Goal: Transaction & Acquisition: Download file/media

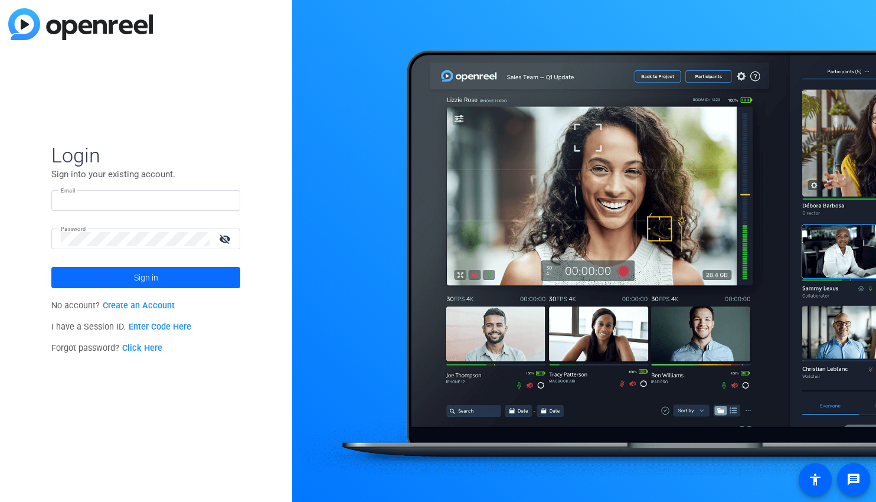
type input "[PERSON_NAME][EMAIL_ADDRESS][DOMAIN_NAME]"
click at [155, 282] on span "Sign in" at bounding box center [146, 278] width 24 height 30
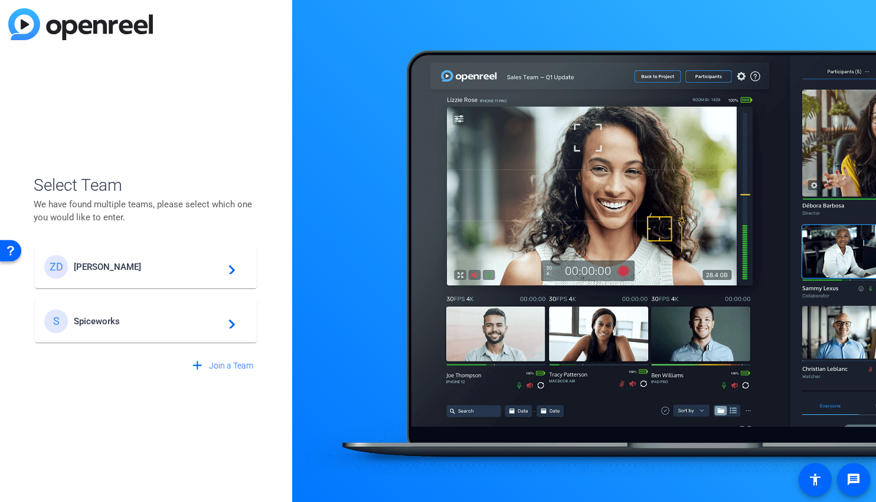
click at [133, 281] on mat-card-content "[PERSON_NAME] [PERSON_NAME] navigate_next" at bounding box center [146, 267] width 222 height 43
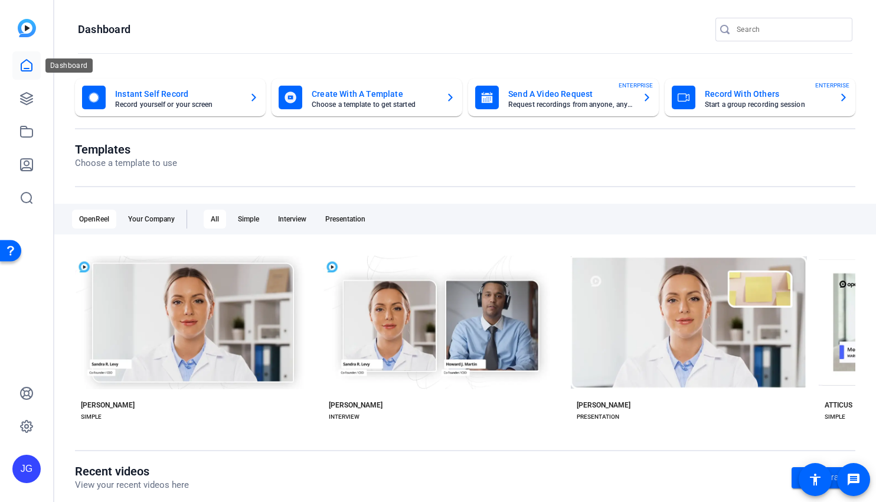
click at [30, 73] on link at bounding box center [26, 65] width 28 height 28
click at [31, 94] on icon at bounding box center [27, 99] width 12 height 12
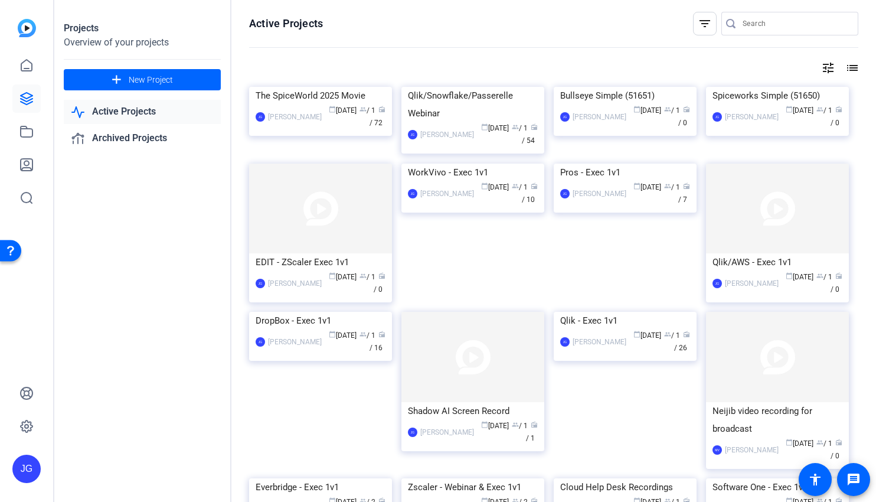
click at [141, 113] on link "Active Projects" at bounding box center [142, 112] width 157 height 24
click at [135, 113] on link "Active Projects" at bounding box center [142, 112] width 157 height 24
click at [851, 66] on mat-icon "list" at bounding box center [851, 68] width 14 height 14
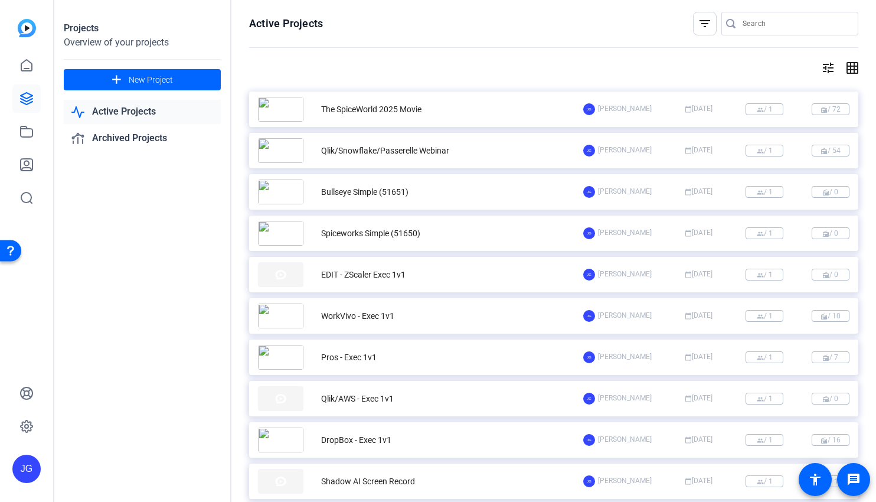
click at [853, 65] on mat-icon "grid_on" at bounding box center [851, 68] width 14 height 14
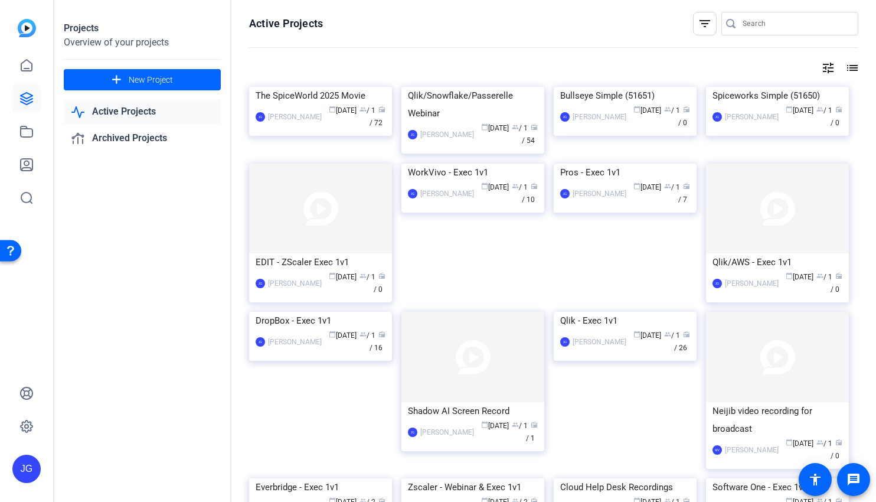
click at [714, 60] on openreel-divider-bar at bounding box center [553, 47] width 609 height 25
click at [126, 139] on link "Archived Projects" at bounding box center [142, 138] width 157 height 24
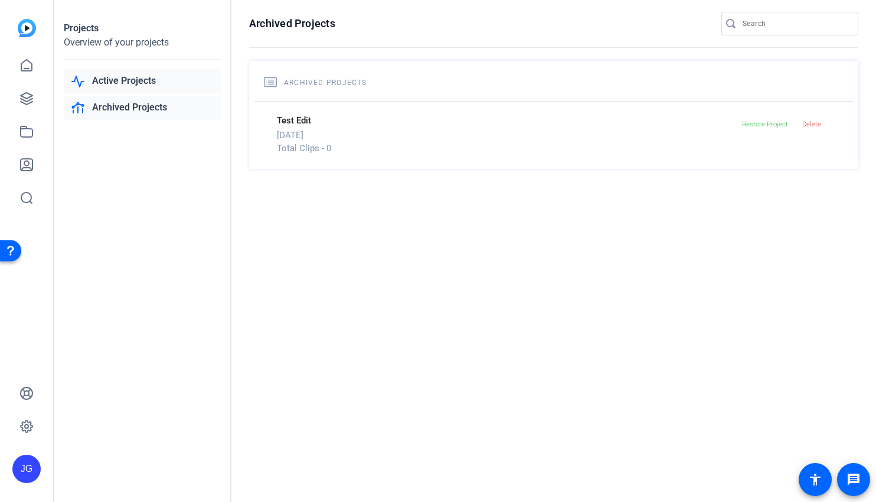
click at [134, 81] on link "Active Projects" at bounding box center [142, 81] width 157 height 24
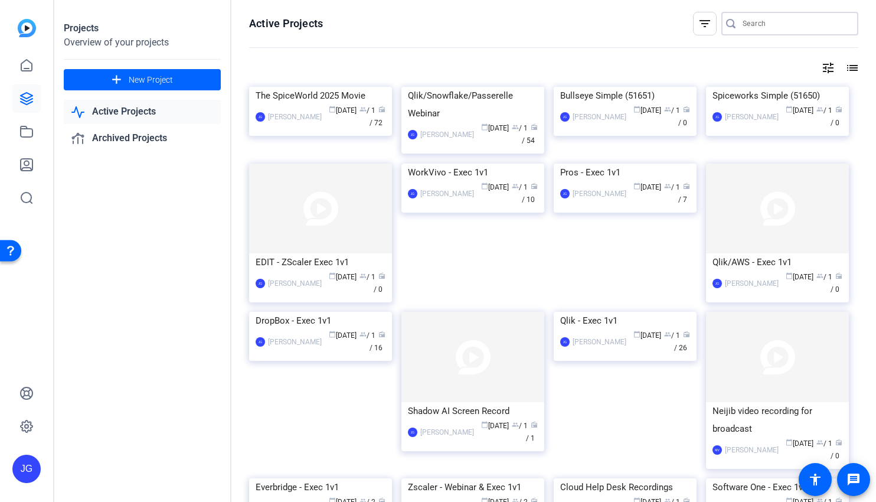
click at [782, 28] on input "Search" at bounding box center [796, 24] width 106 height 14
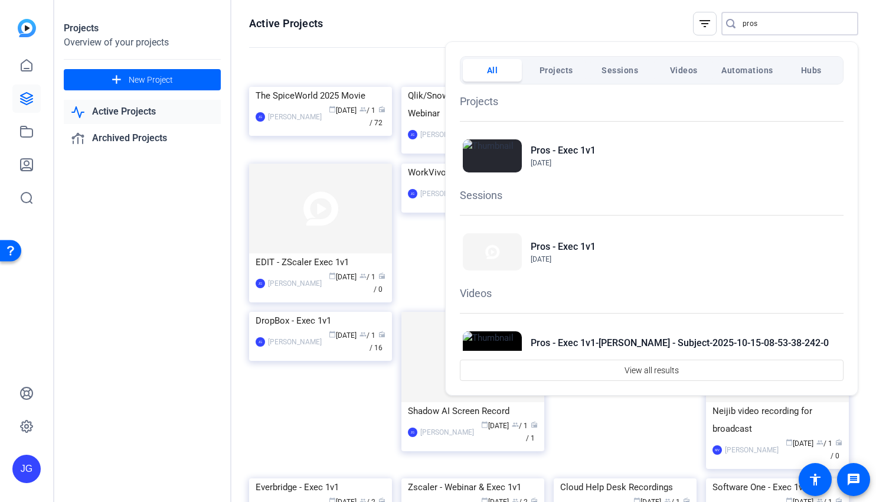
type input "pros"
click at [252, 225] on div at bounding box center [438, 251] width 876 height 502
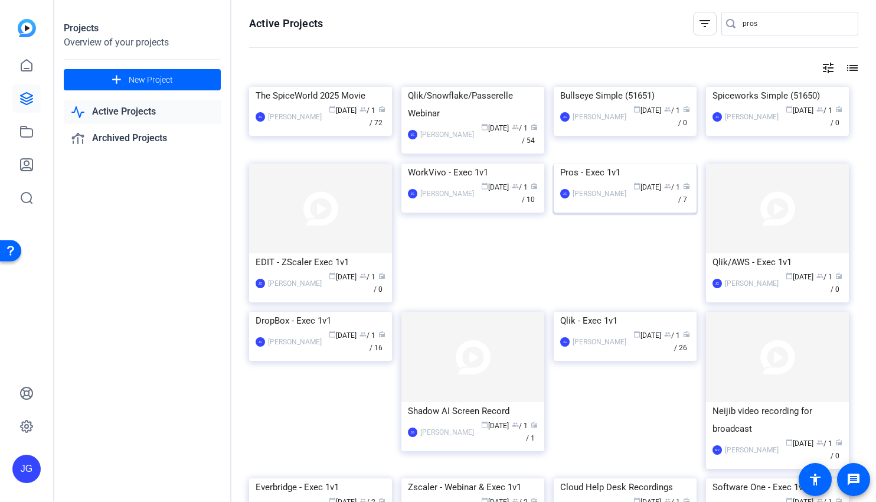
click at [585, 181] on div "Pros - Exec 1v1" at bounding box center [625, 173] width 130 height 18
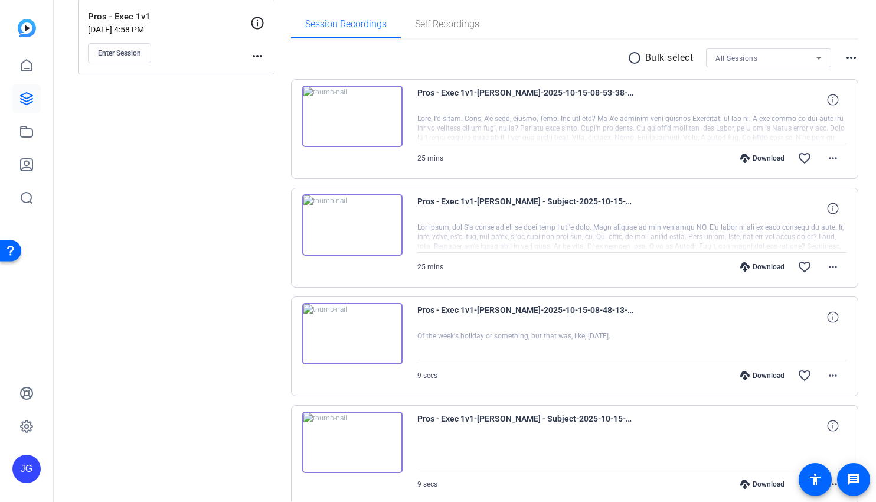
scroll to position [152, 0]
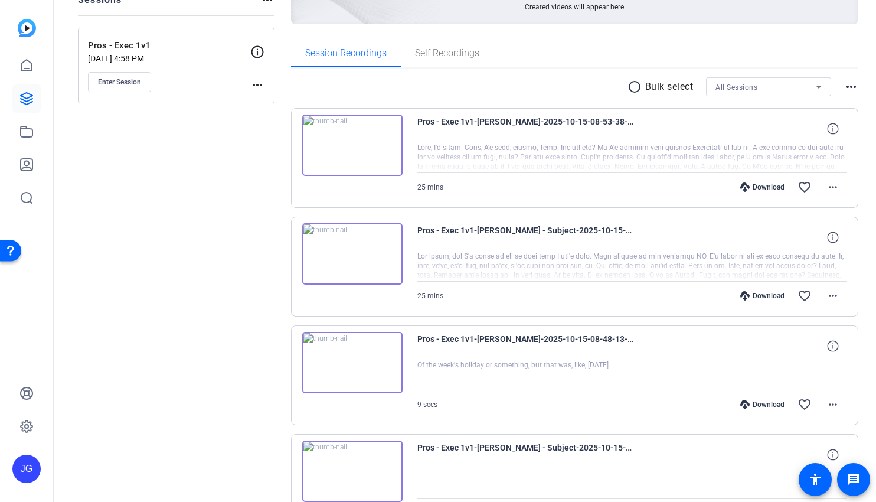
click at [769, 185] on div "Download" at bounding box center [762, 186] width 56 height 9
click at [833, 293] on mat-icon "more_horiz" at bounding box center [833, 296] width 14 height 14
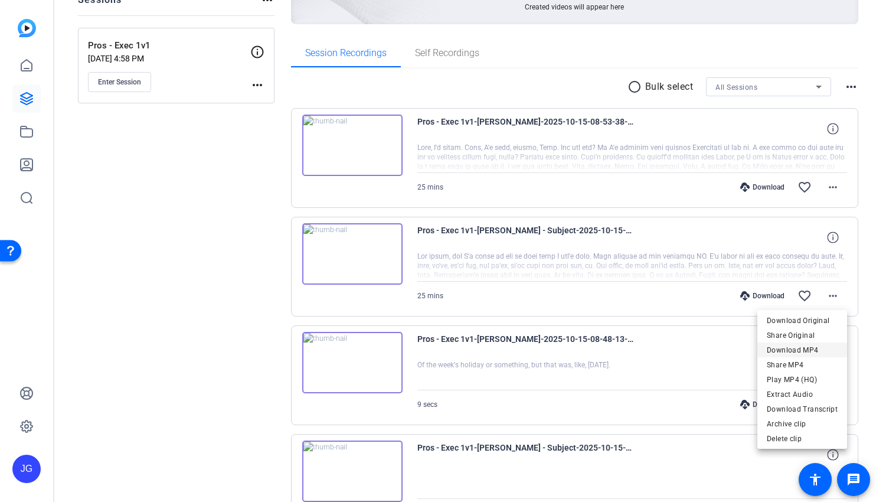
click at [799, 347] on span "Download MP4" at bounding box center [802, 350] width 71 height 14
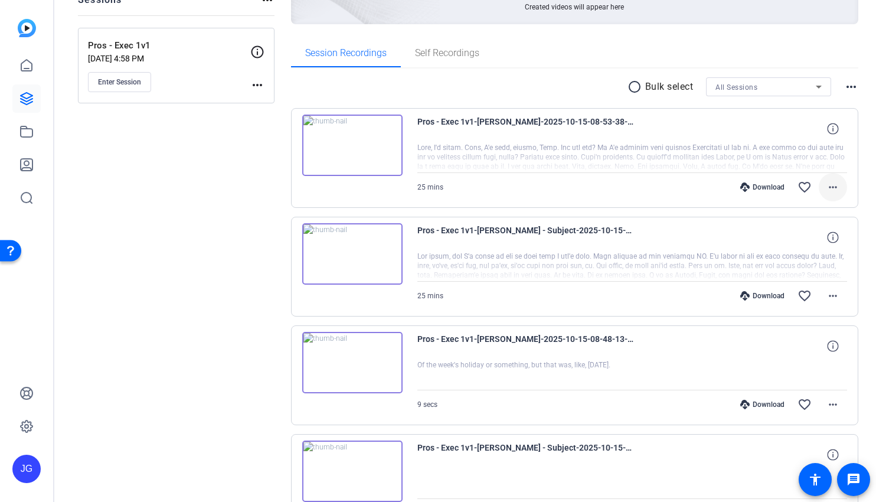
click at [834, 190] on mat-icon "more_horiz" at bounding box center [833, 187] width 14 height 14
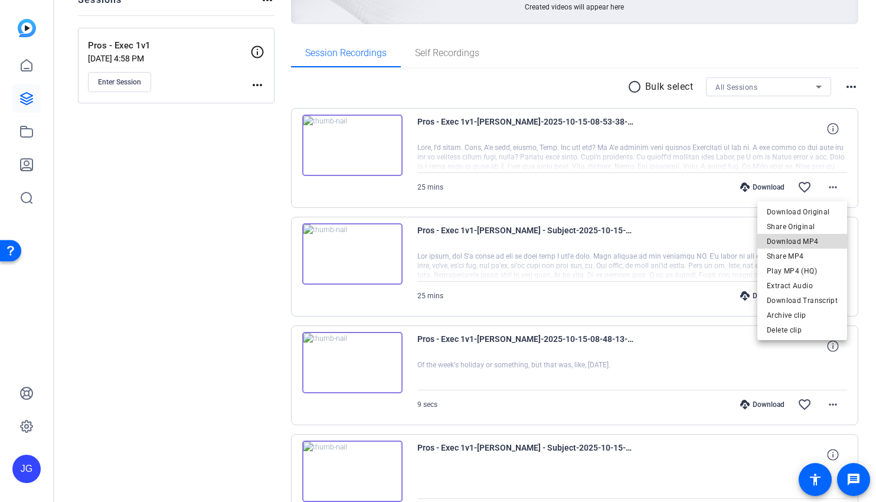
click at [811, 241] on span "Download MP4" at bounding box center [802, 241] width 71 height 14
